Goal: Find specific page/section: Find specific page/section

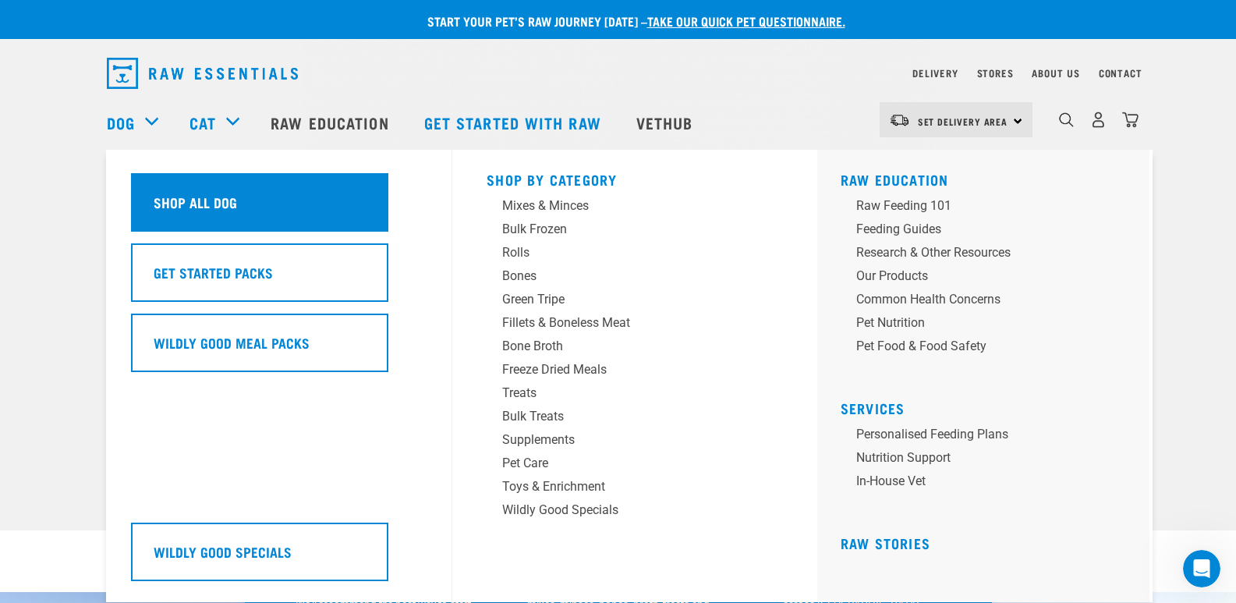
click at [182, 195] on h5 "Shop All Dog" at bounding box center [195, 202] width 83 height 20
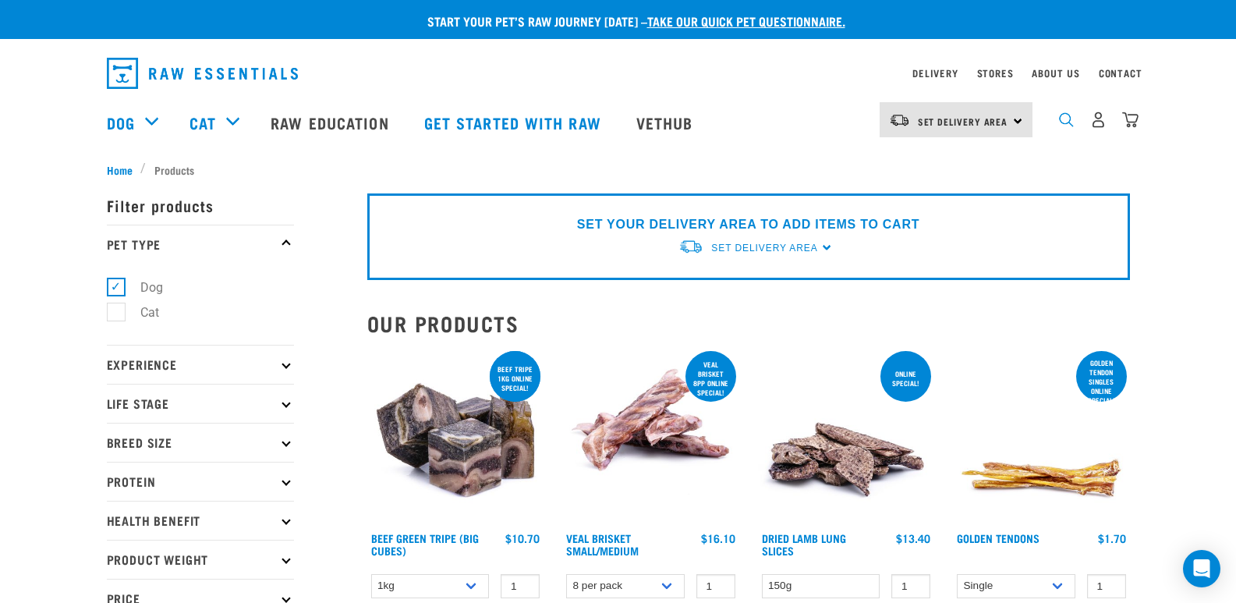
click at [1060, 121] on img "dropdown navigation" at bounding box center [1066, 119] width 15 height 15
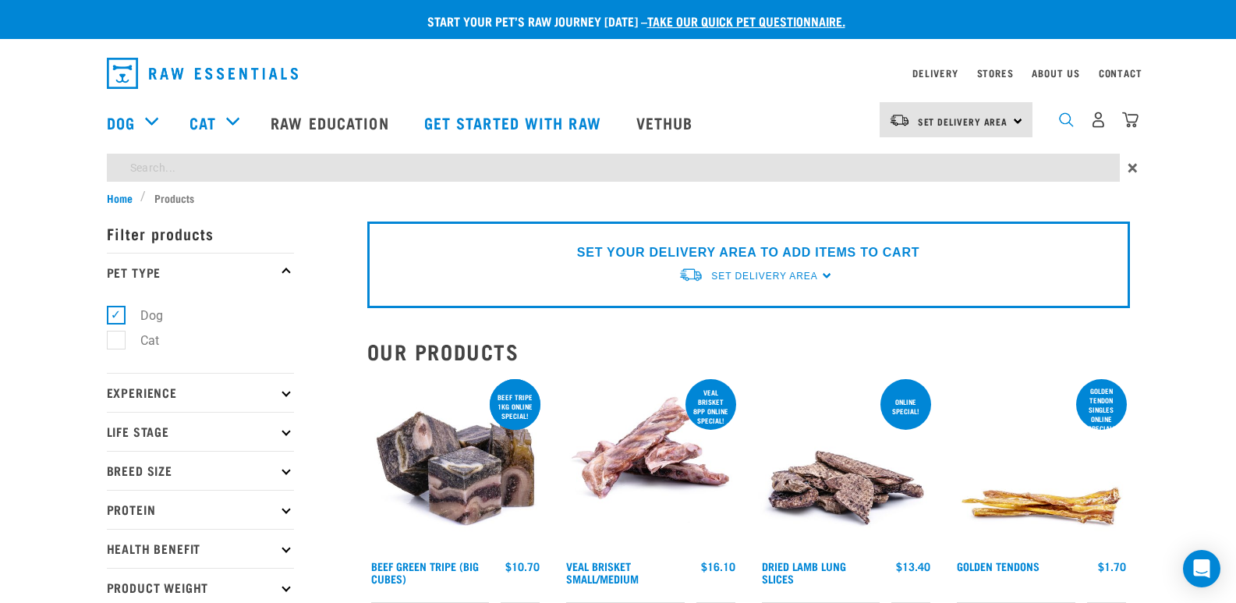
click at [1068, 123] on img "dropdown navigation" at bounding box center [1066, 119] width 15 height 15
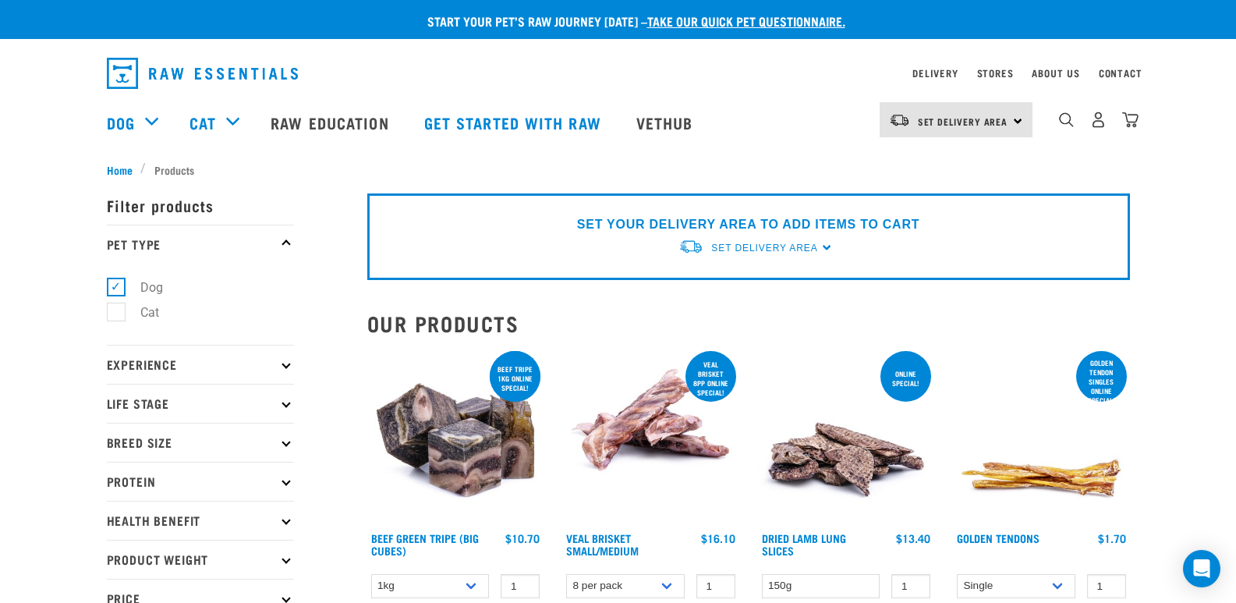
click at [1057, 115] on div "0" at bounding box center [1085, 122] width 107 height 62
click at [1064, 120] on img "dropdown navigation" at bounding box center [1066, 119] width 15 height 15
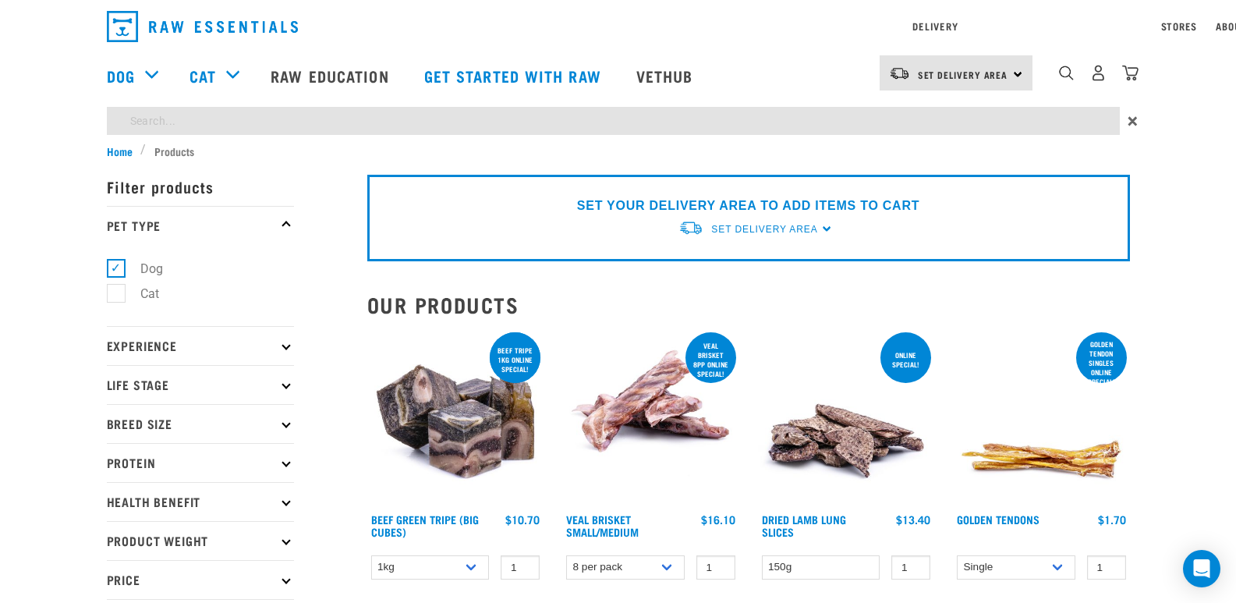
type input "tails"
click at [195, 128] on input "tails" at bounding box center [613, 121] width 1013 height 28
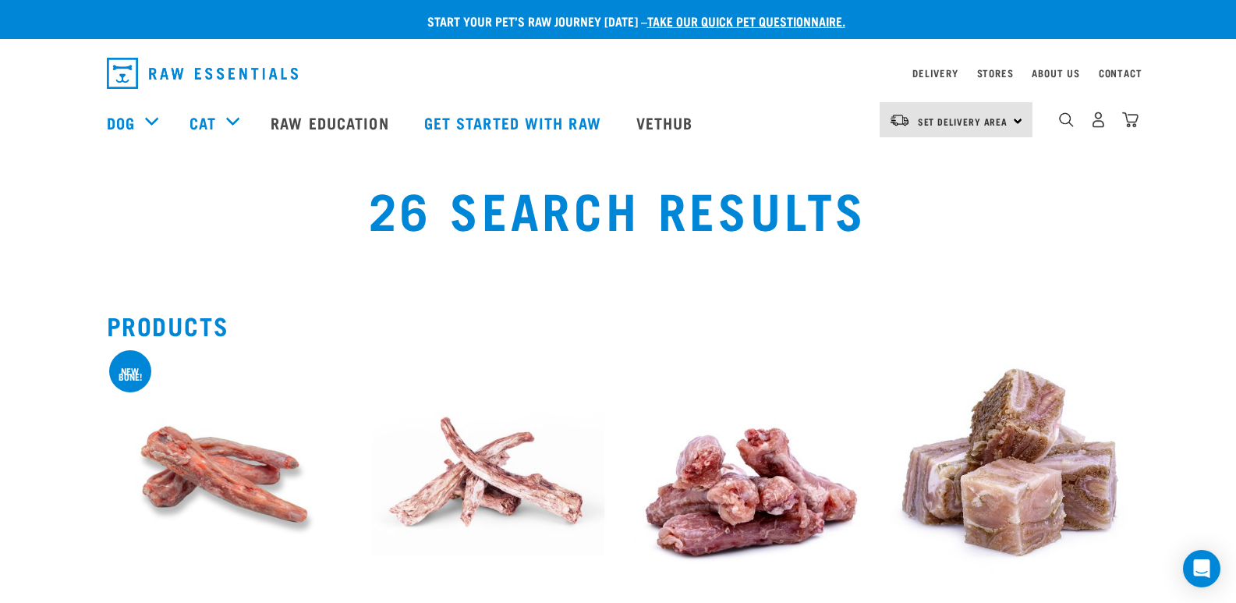
click at [1016, 73] on div "Delivery Stores About Us Contact" at bounding box center [1026, 73] width 229 height 19
click at [998, 75] on link "Stores" at bounding box center [995, 72] width 37 height 5
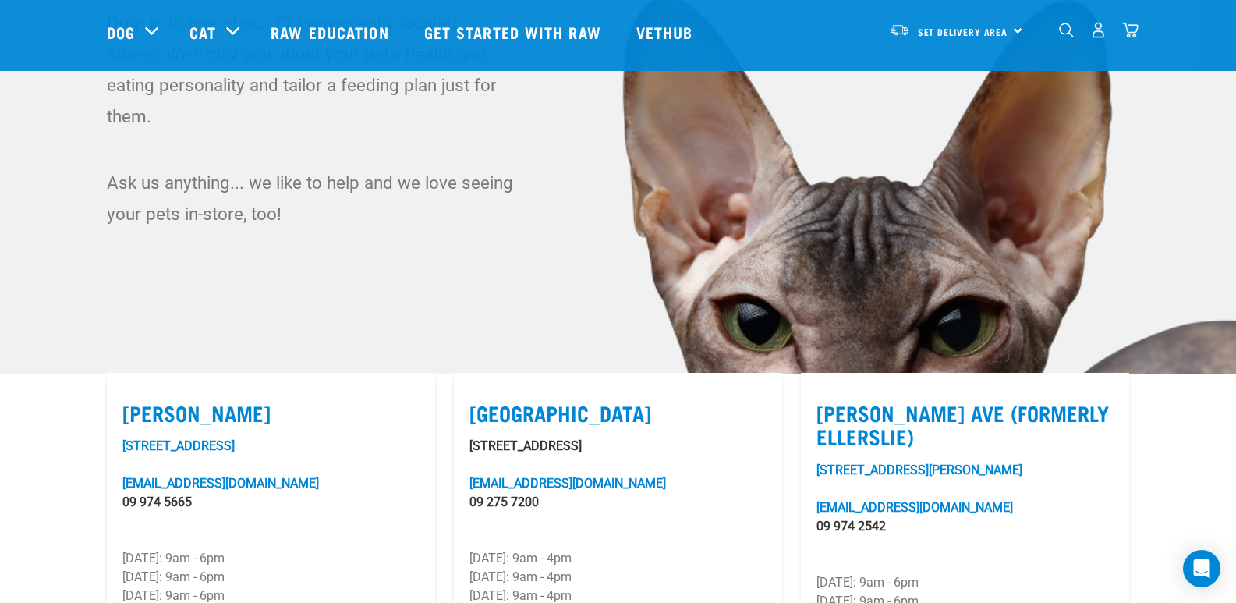
scroll to position [312, 0]
